Goal: Navigation & Orientation: Find specific page/section

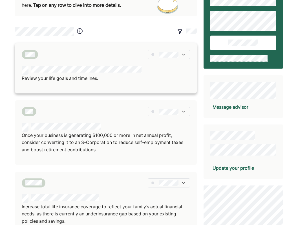
scroll to position [34, 0]
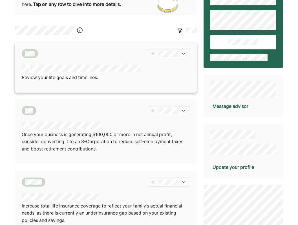
click at [185, 52] on img at bounding box center [184, 54] width 6 height 6
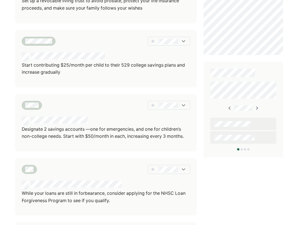
scroll to position [310, 0]
